Goal: Transaction & Acquisition: Obtain resource

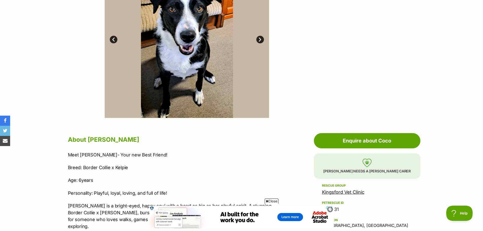
scroll to position [76, 0]
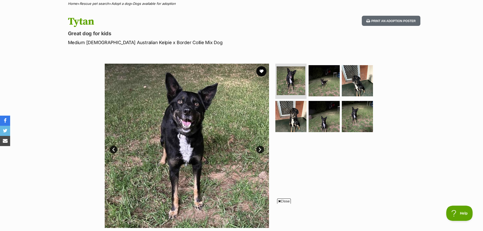
scroll to position [51, 0]
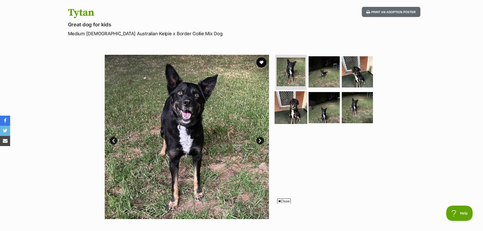
click at [293, 103] on img at bounding box center [291, 107] width 33 height 33
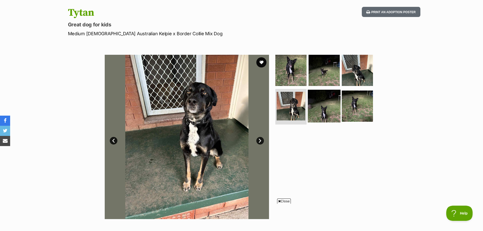
click at [318, 106] on img at bounding box center [324, 106] width 33 height 33
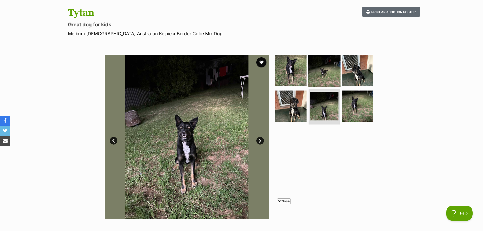
click at [332, 77] on img at bounding box center [324, 70] width 33 height 33
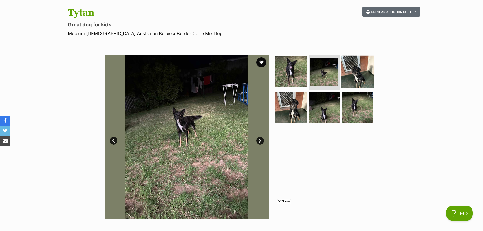
click at [357, 82] on img at bounding box center [357, 71] width 33 height 33
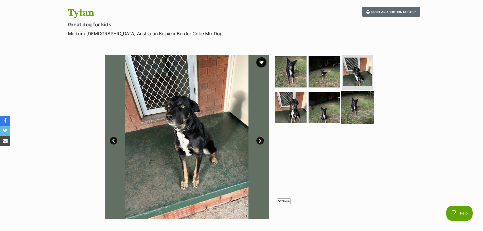
click at [353, 105] on img at bounding box center [357, 107] width 33 height 33
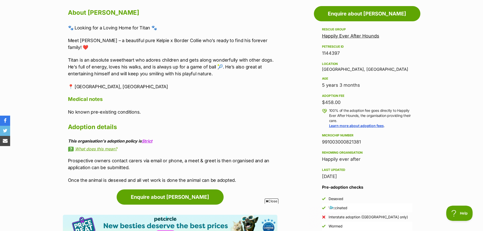
scroll to position [0, 0]
